Goal: Contribute content

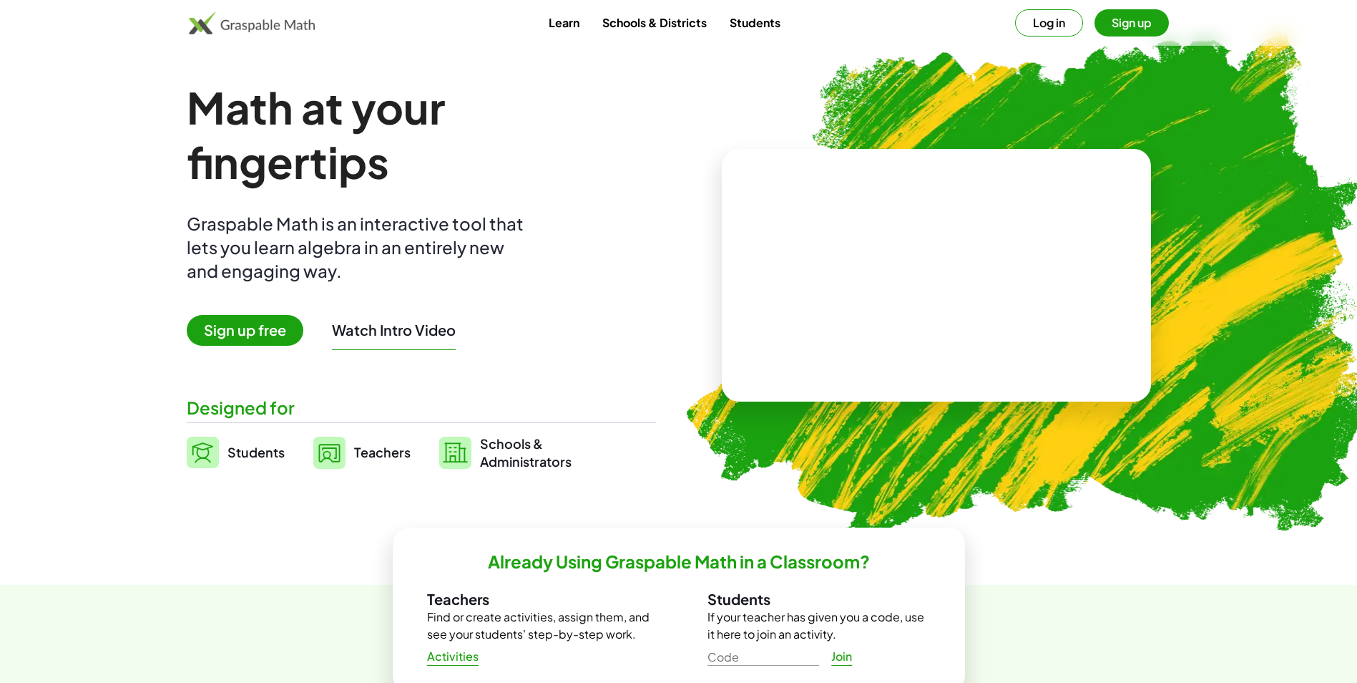
click at [347, 461] on link "Teachers" at bounding box center [361, 452] width 97 height 36
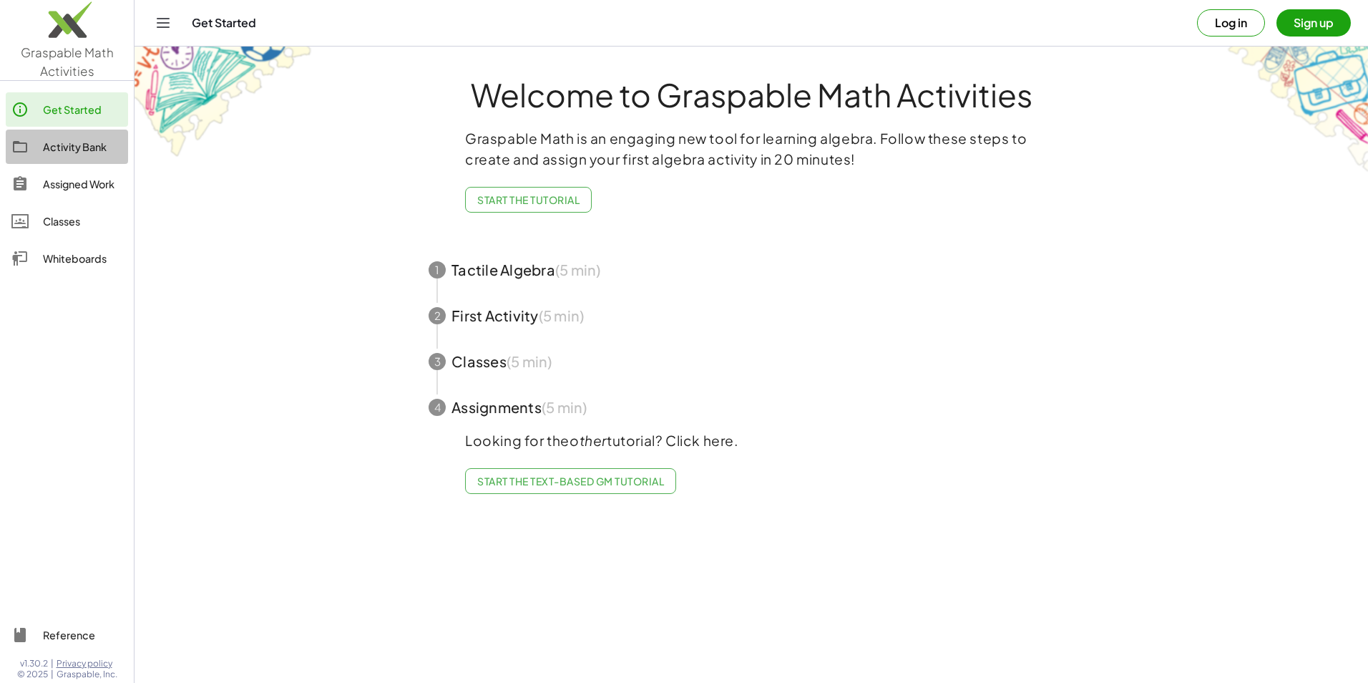
click at [108, 140] on div "Activity Bank" at bounding box center [82, 146] width 79 height 17
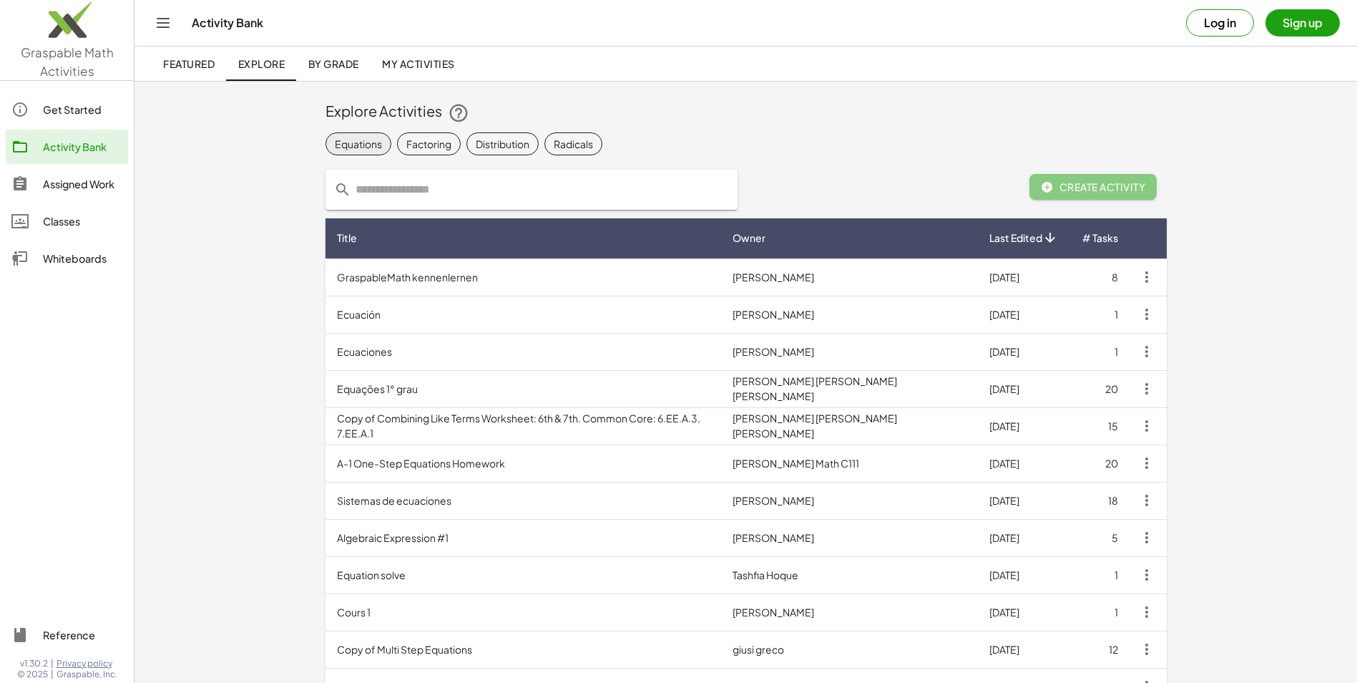
click at [350, 149] on div "Equations" at bounding box center [358, 144] width 47 height 15
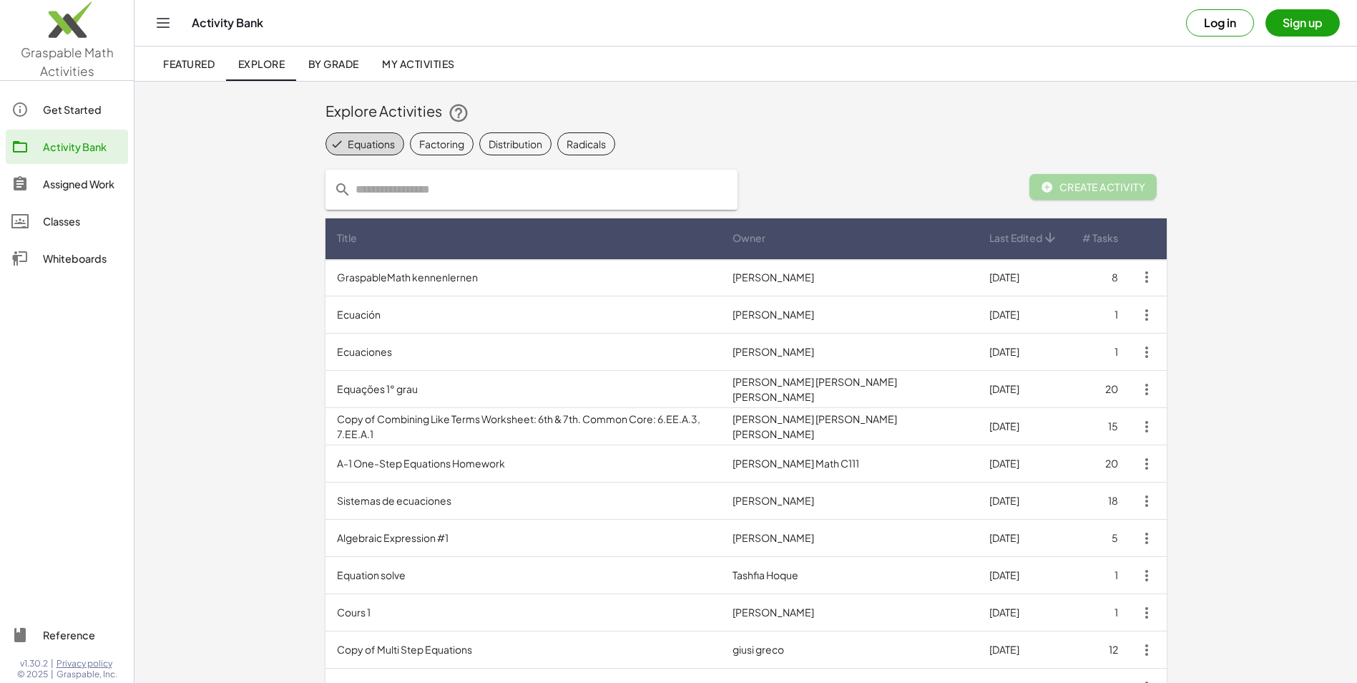
click at [1110, 185] on span "Create Activity" at bounding box center [1093, 186] width 105 height 13
